Goal: Unclear

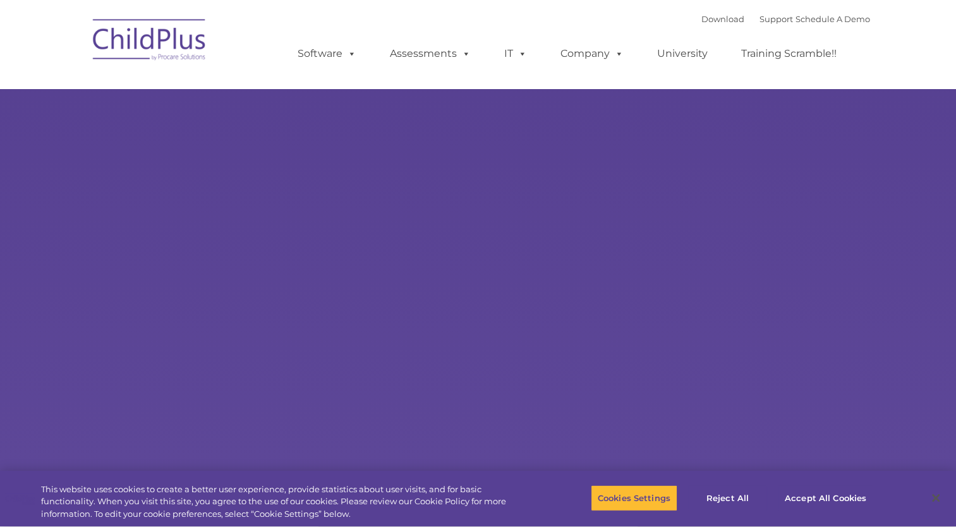
type input ""
select select "MEDIUM"
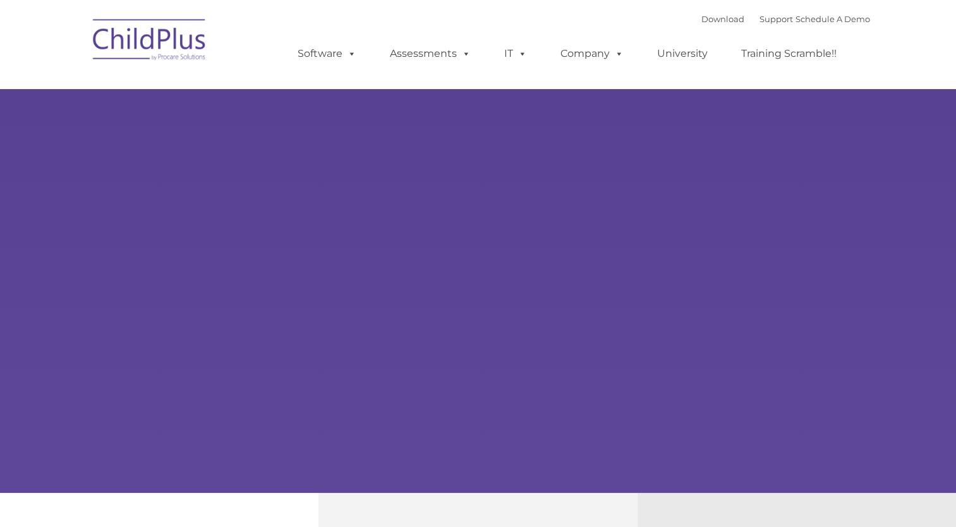
type input ""
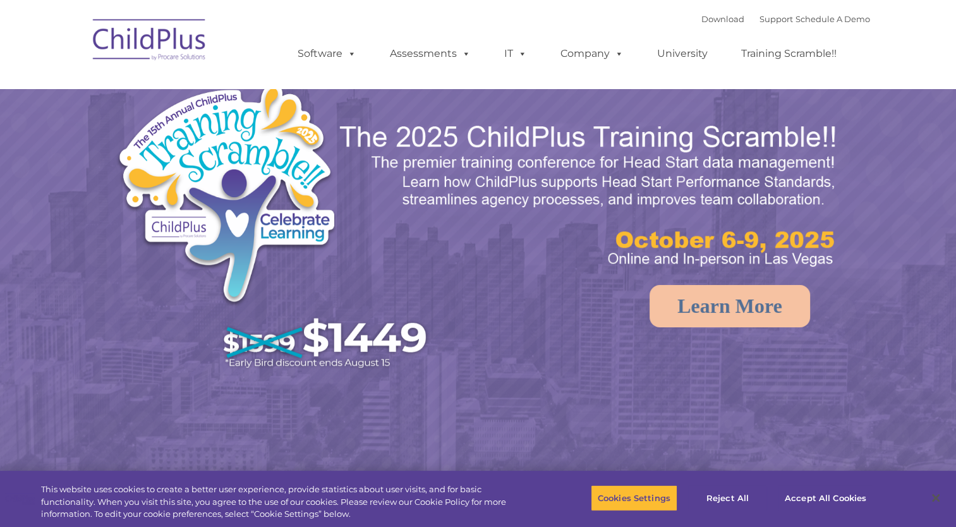
select select "MEDIUM"
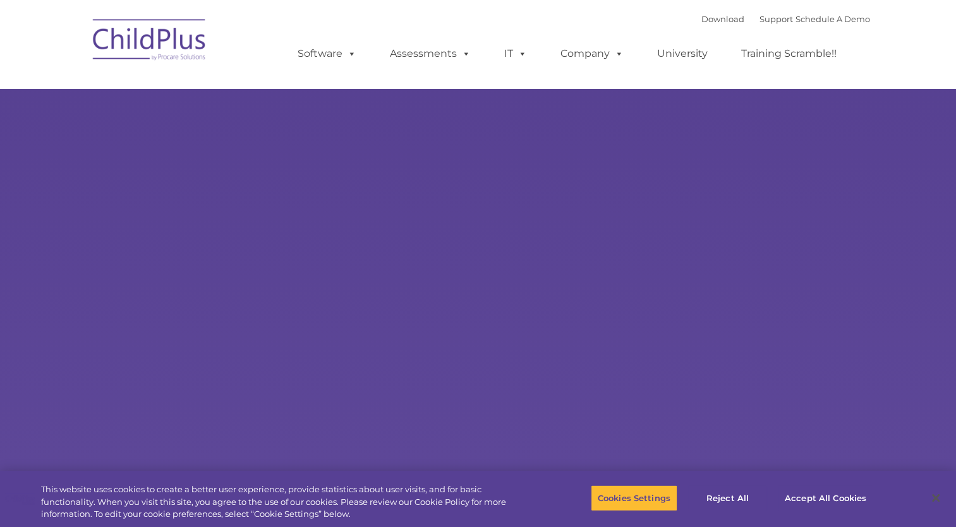
select select "MEDIUM"
